Goal: Task Accomplishment & Management: Manage account settings

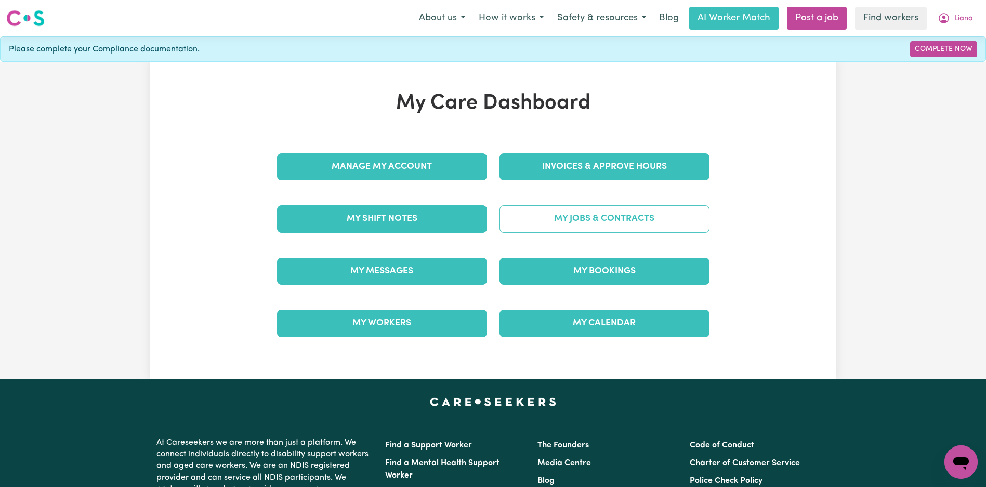
click at [588, 223] on link "My Jobs & Contracts" at bounding box center [604, 218] width 210 height 27
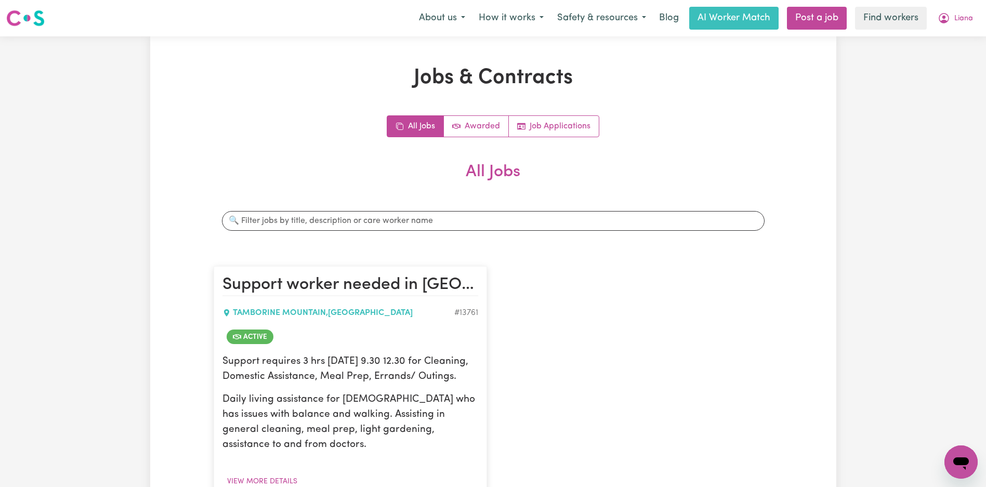
scroll to position [153, 0]
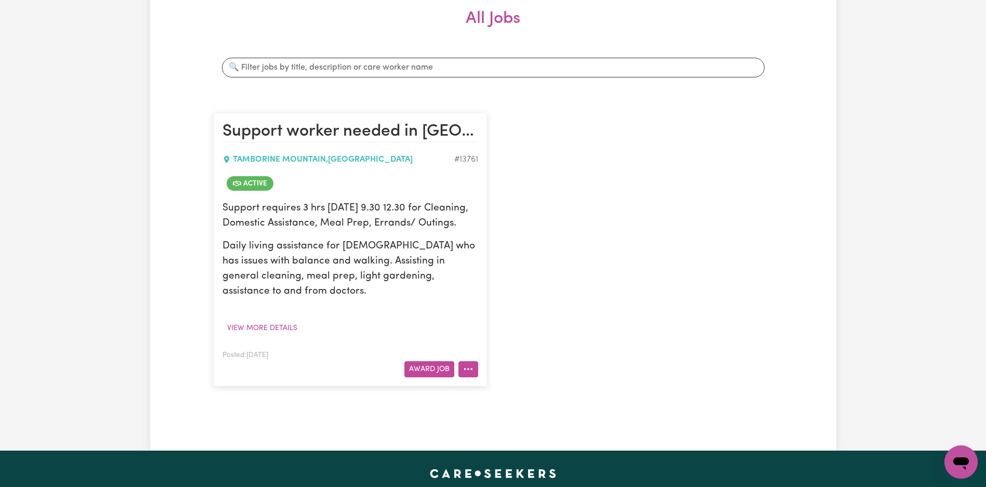
click at [469, 370] on icon "More options" at bounding box center [468, 369] width 10 height 10
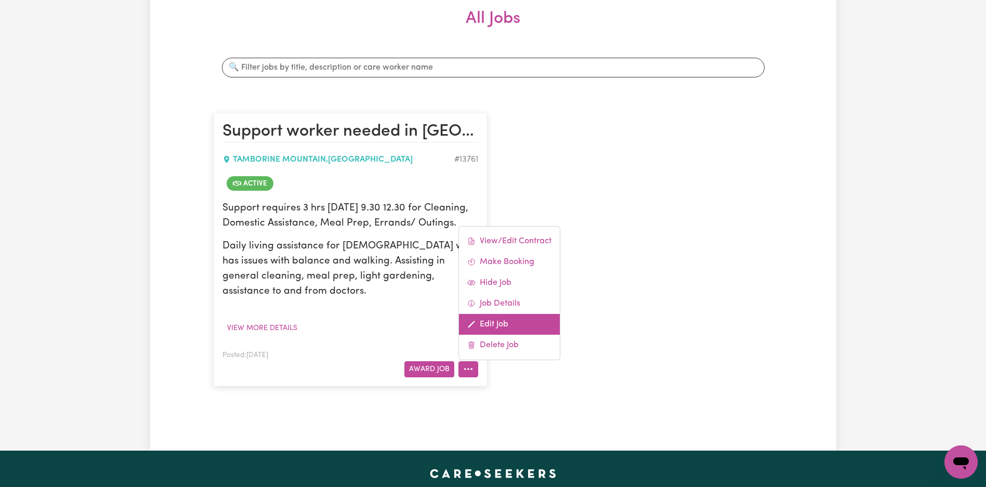
click at [515, 327] on link "Edit Job" at bounding box center [509, 324] width 101 height 21
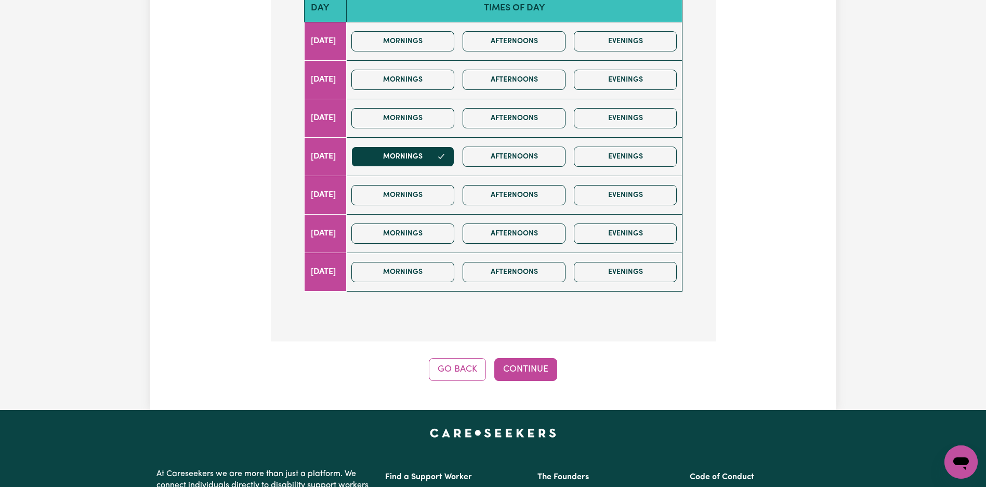
click at [515, 356] on div "Step 9 of 11 What days of the week do you require a care or support worker? (Se…" at bounding box center [493, 96] width 445 height 570
click at [520, 370] on button "Continue" at bounding box center [525, 369] width 63 height 23
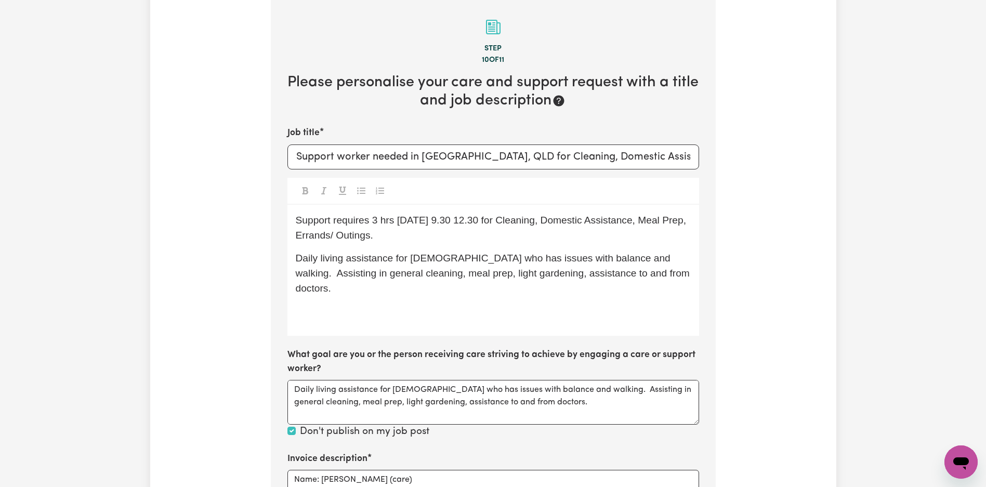
scroll to position [487, 0]
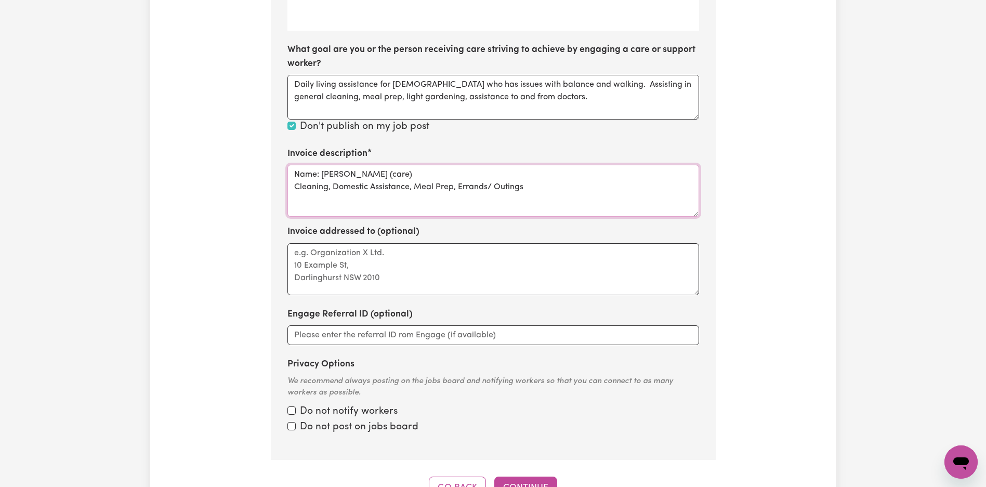
click at [466, 172] on textarea "Name: [PERSON_NAME] (care) Cleaning, Domestic Assistance, Meal Prep, Errands/ O…" at bounding box center [492, 191] width 411 height 52
paste textarea "Domestic support"
type textarea "Domestic support"
click at [520, 484] on button "Continue" at bounding box center [525, 487] width 63 height 23
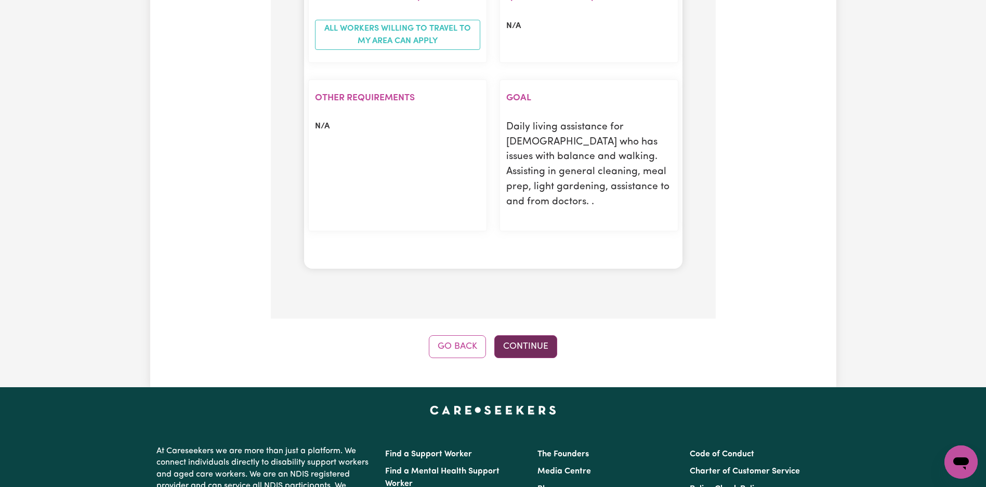
click at [533, 337] on button "Continue" at bounding box center [525, 346] width 63 height 23
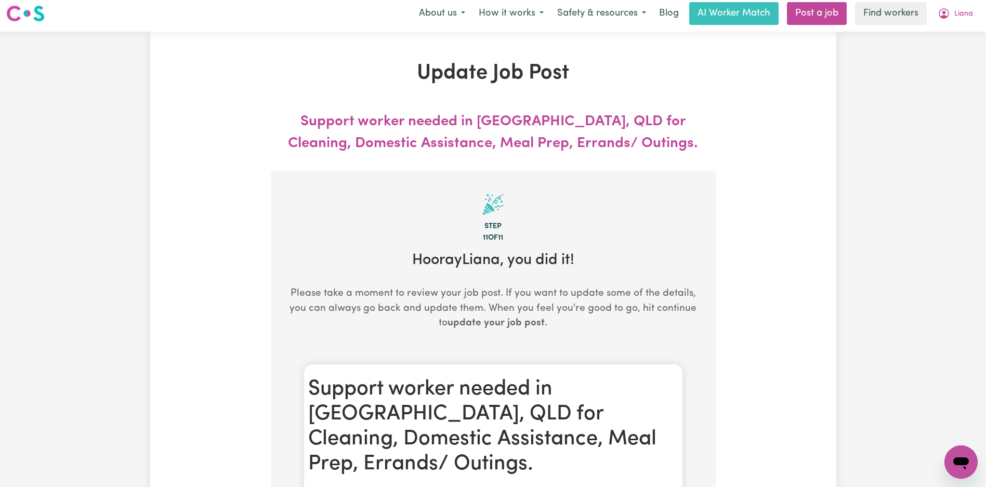
scroll to position [0, 0]
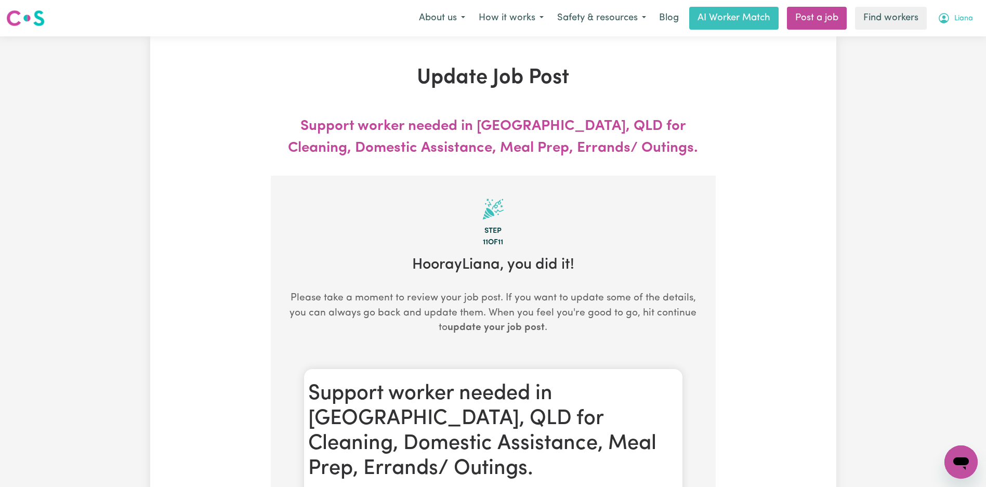
click at [966, 19] on span "Liana" at bounding box center [963, 18] width 19 height 11
click at [945, 60] on link "Logout" at bounding box center [938, 60] width 82 height 20
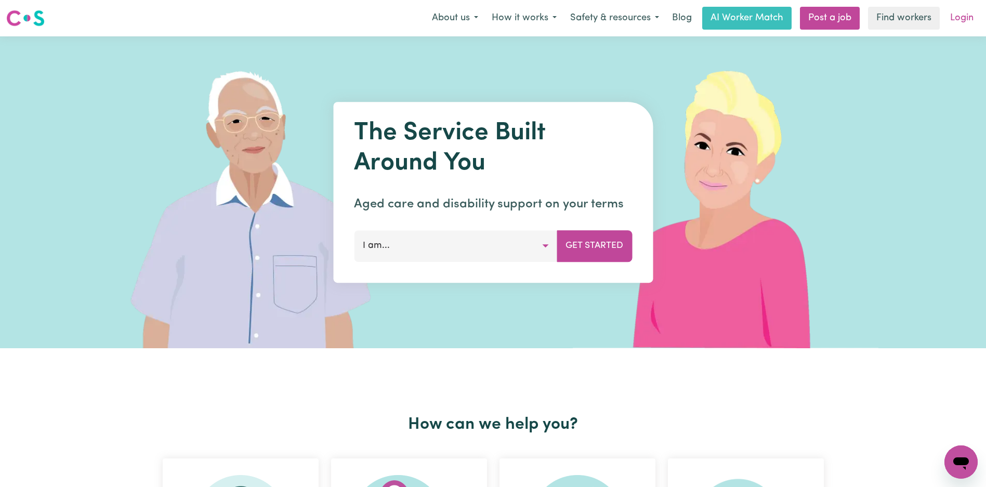
click at [963, 9] on link "Login" at bounding box center [961, 18] width 36 height 23
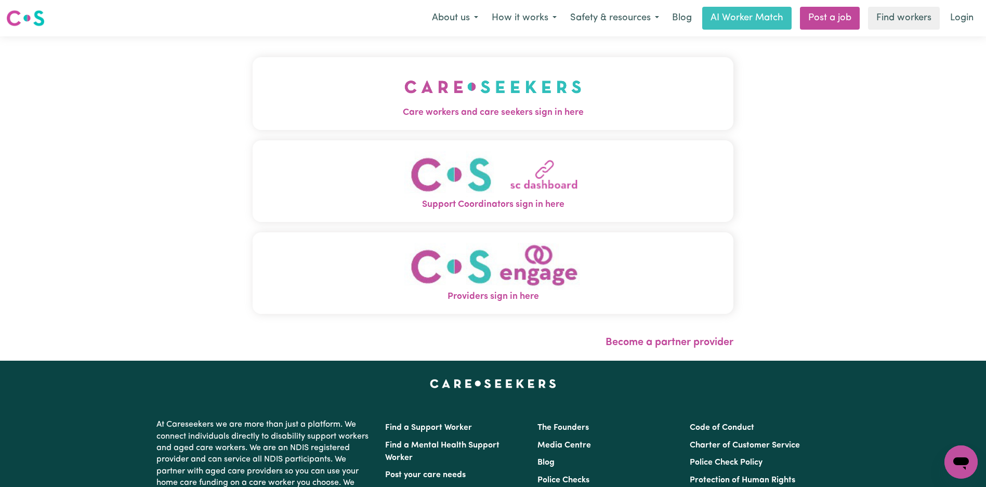
click at [404, 86] on img "Care workers and care seekers sign in here" at bounding box center [492, 87] width 177 height 38
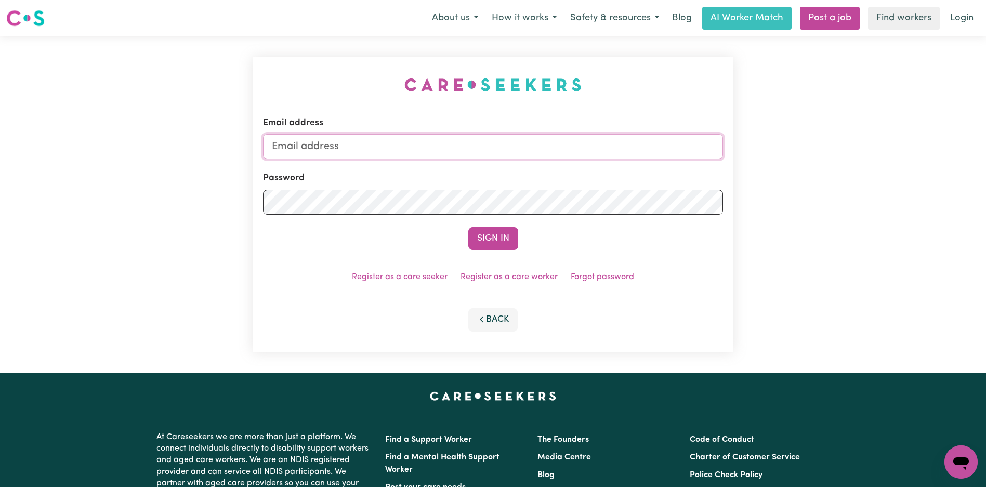
click at [531, 143] on input "Email address" at bounding box center [493, 146] width 460 height 25
type input "superuser~[EMAIL_ADDRESS][DOMAIN_NAME]"
click at [496, 234] on button "Sign In" at bounding box center [493, 238] width 50 height 23
